Goal: Task Accomplishment & Management: Complete application form

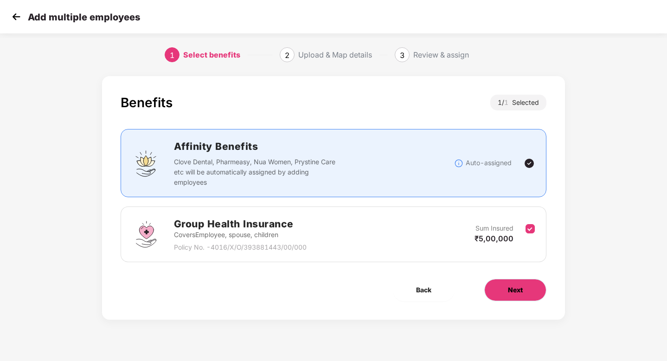
click at [376, 294] on button "Next" at bounding box center [515, 290] width 62 height 22
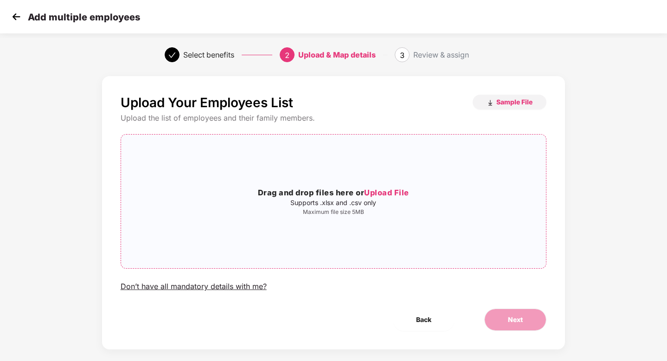
click at [376, 189] on span "Upload File" at bounding box center [386, 192] width 45 height 9
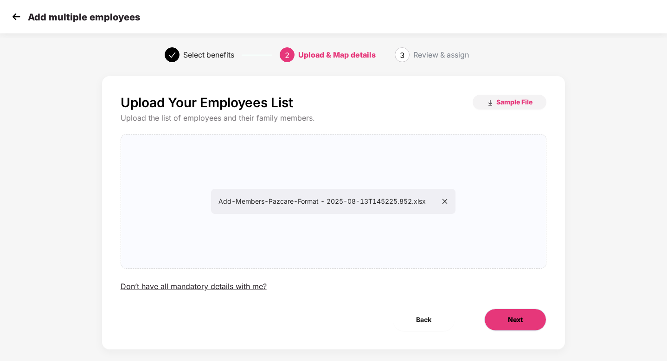
click at [376, 314] on button "Next" at bounding box center [515, 319] width 62 height 22
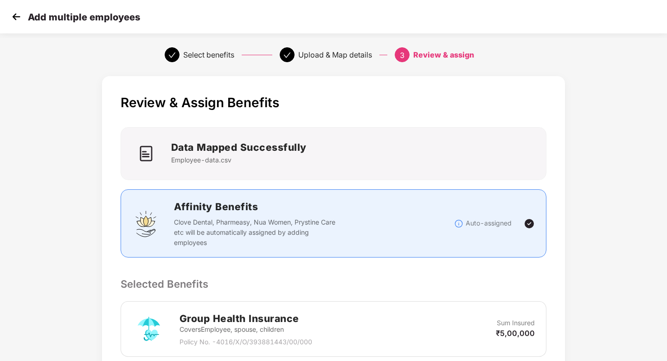
click at [376, 276] on p "Selected Benefits" at bounding box center [334, 284] width 426 height 16
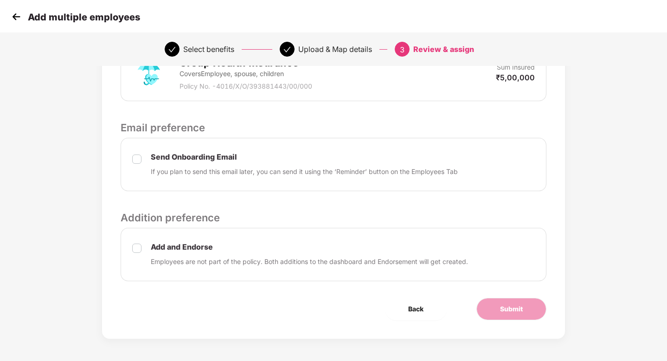
scroll to position [256, 0]
click at [376, 312] on span "Submit" at bounding box center [511, 308] width 23 height 10
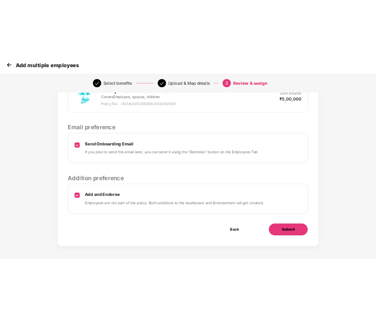
scroll to position [0, 0]
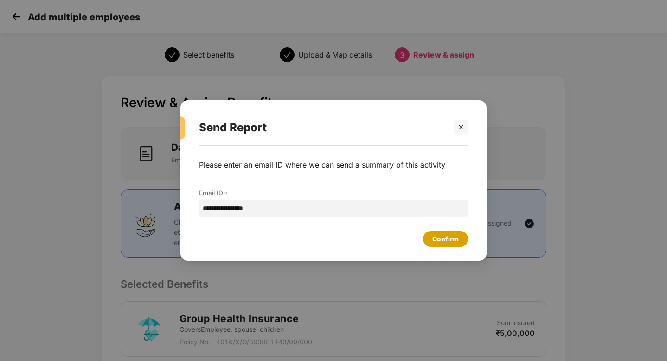
click at [376, 240] on div "Confirm" at bounding box center [445, 239] width 26 height 10
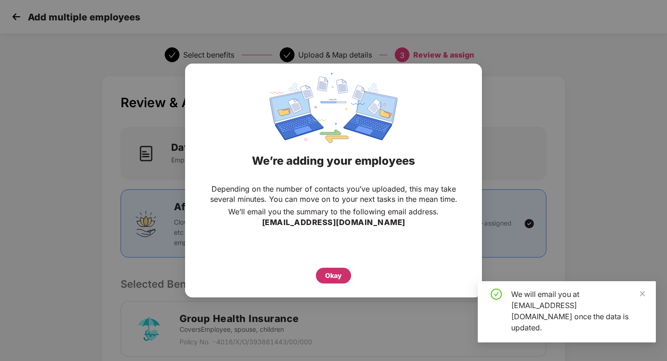
click at [334, 279] on div "Okay" at bounding box center [333, 275] width 17 height 10
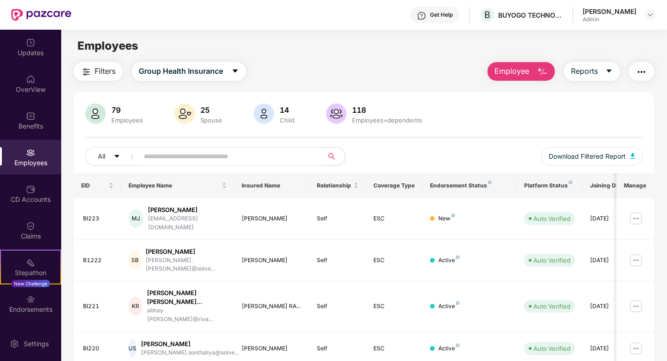
click at [207, 160] on input "text" at bounding box center [227, 156] width 167 height 14
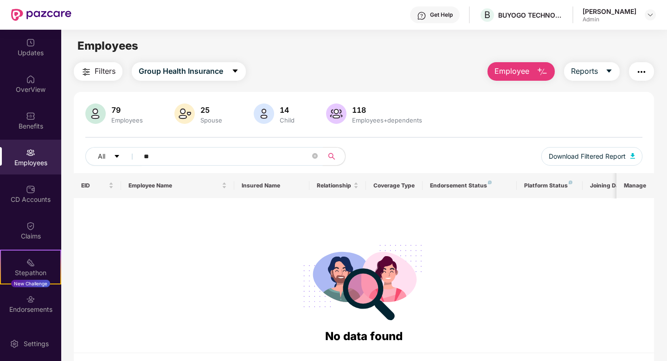
type input "*"
type input "*****"
